Goal: Find specific page/section

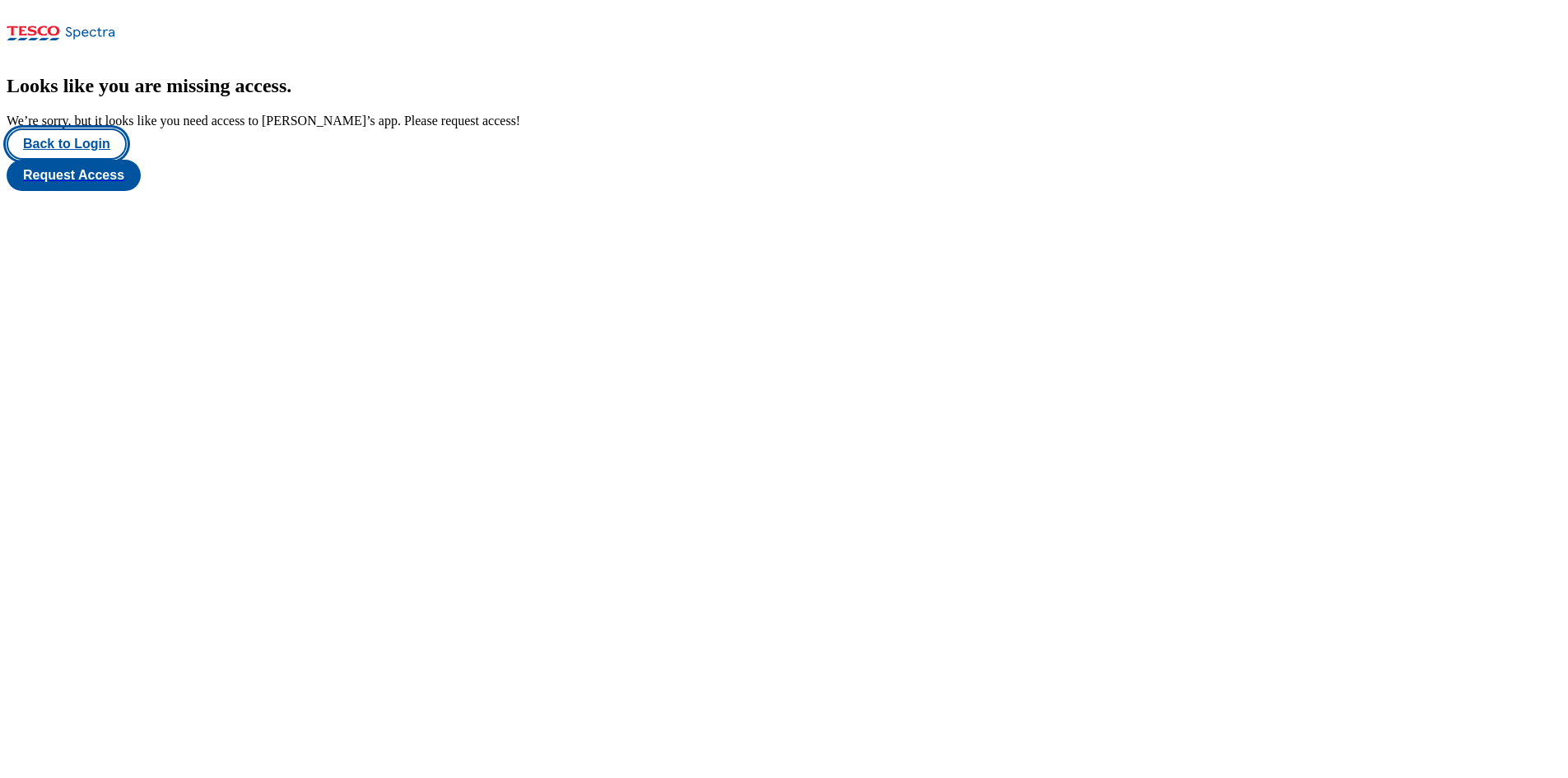
click at [102, 160] on button "Back to Login" at bounding box center [67, 144] width 120 height 31
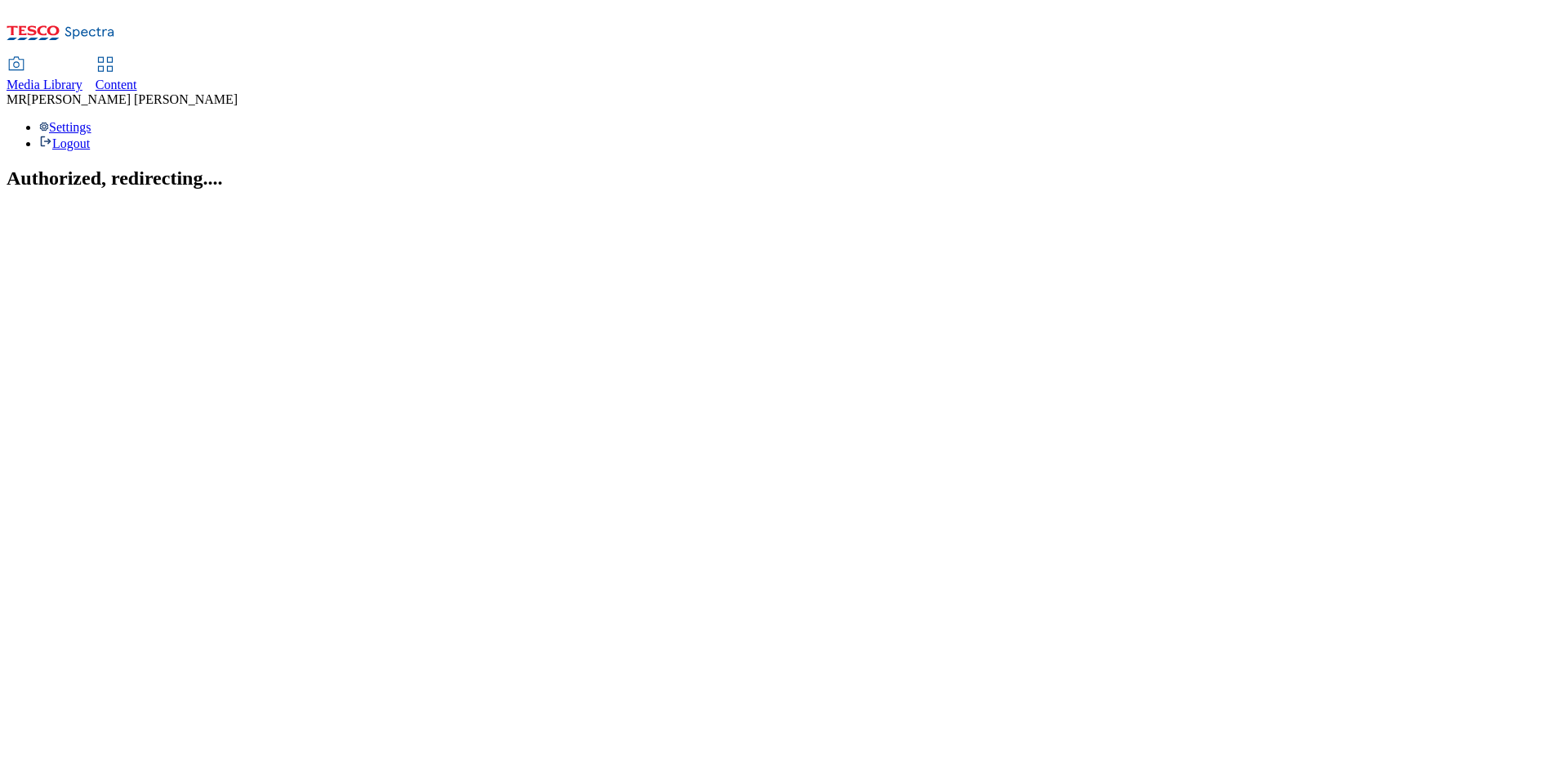
click at [115, 55] on icon at bounding box center [105, 64] width 19 height 19
select select "ghs-uk"
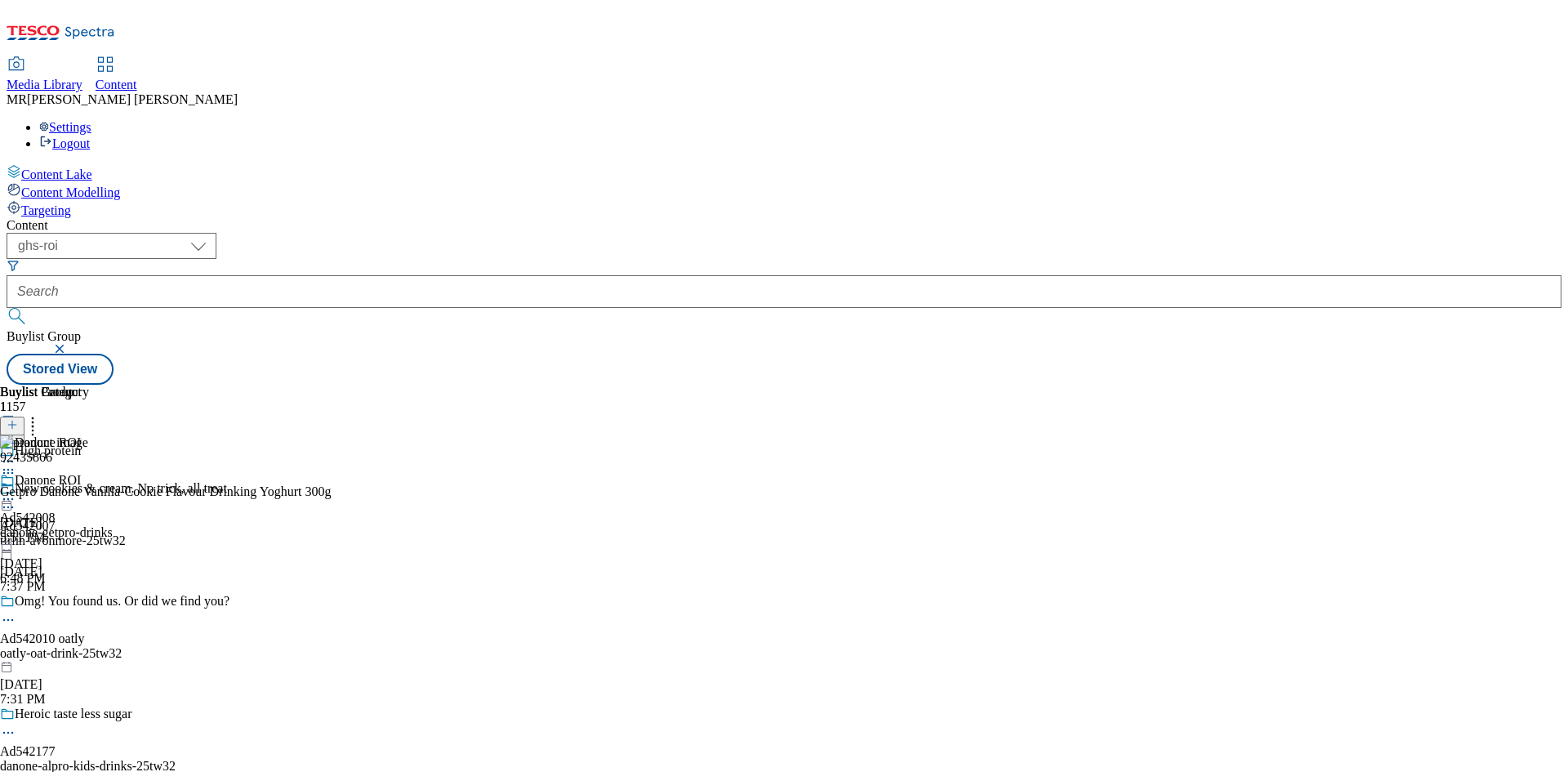
click at [16, 491] on icon at bounding box center [8, 499] width 16 height 16
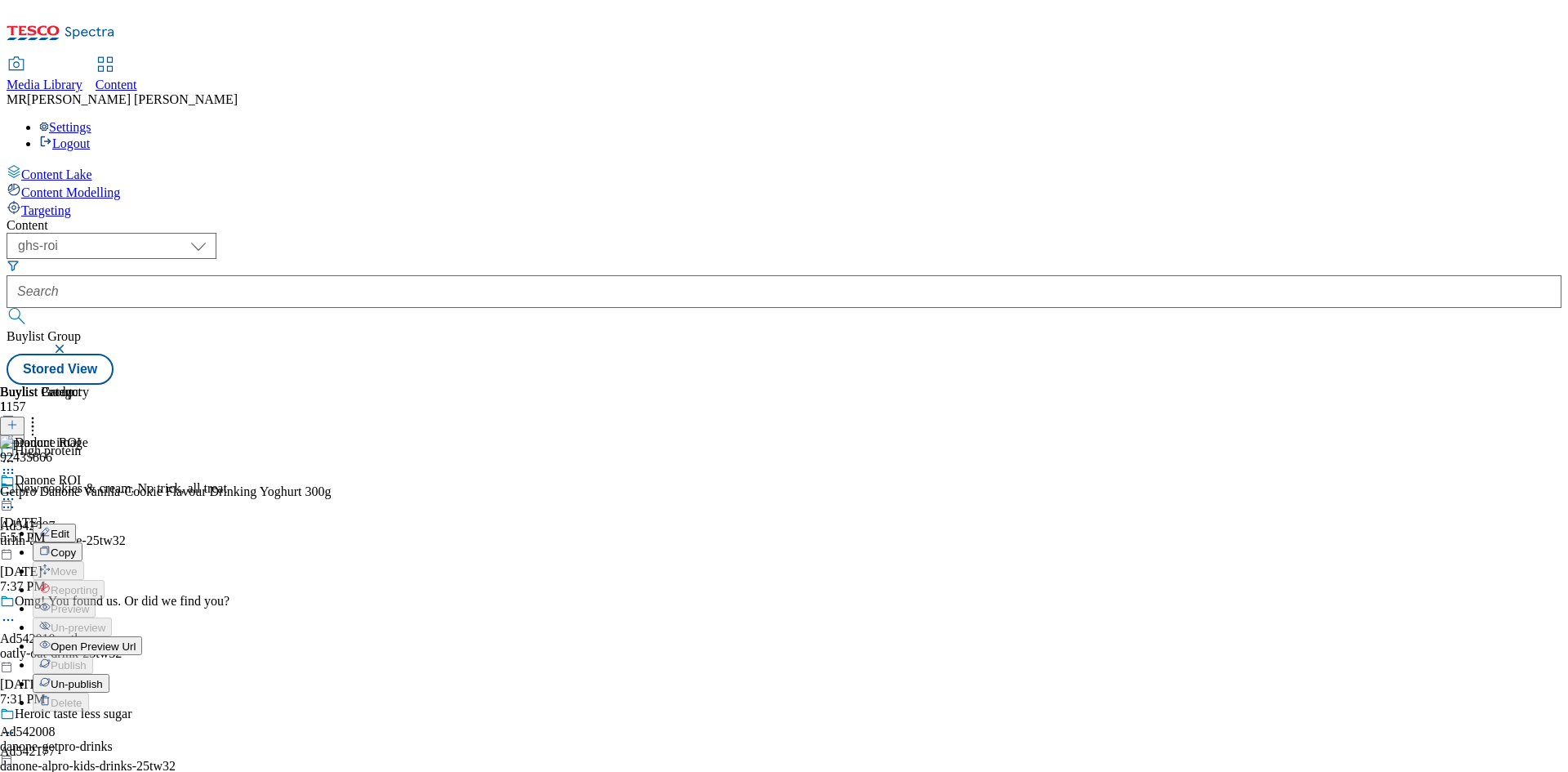
click at [135, 640] on span "Open Preview Url" at bounding box center [93, 646] width 85 height 12
